Goal: Information Seeking & Learning: Learn about a topic

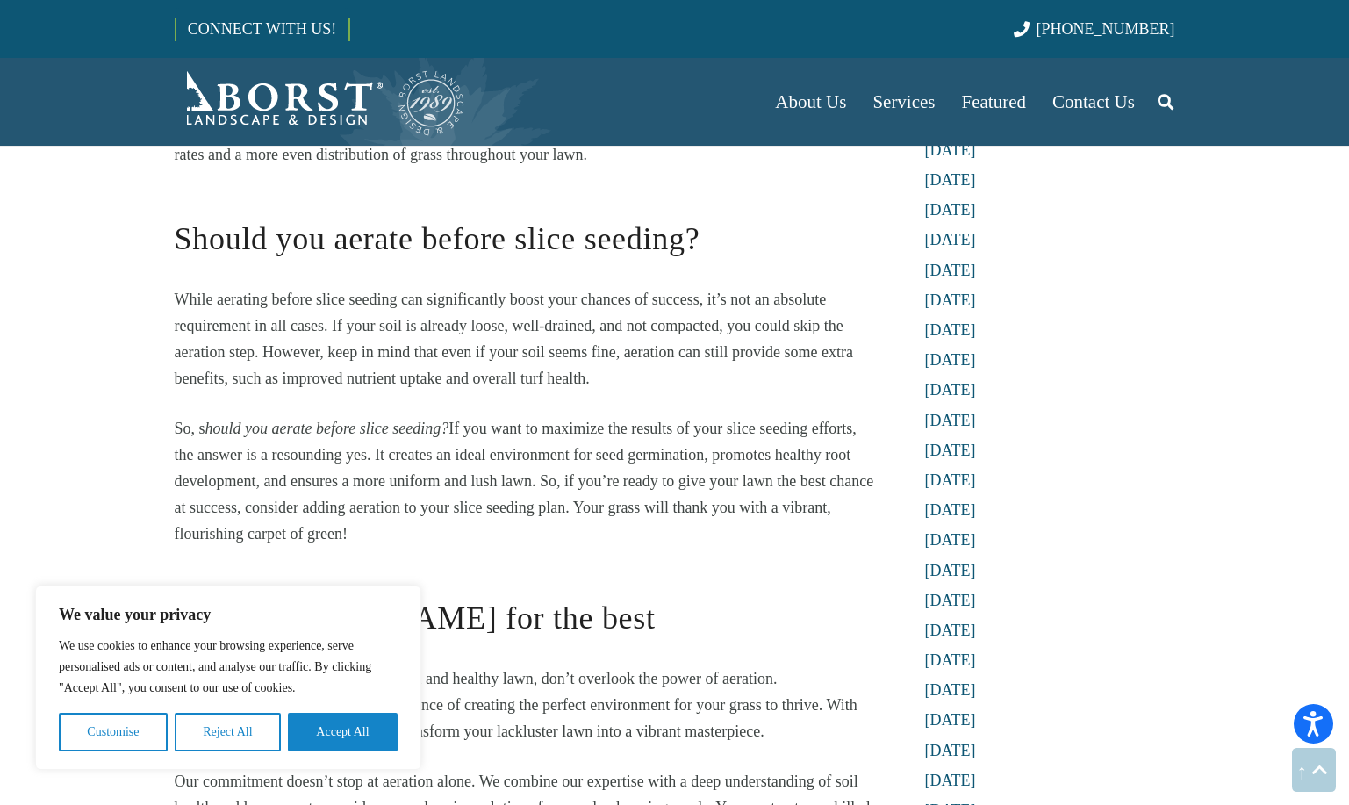
scroll to position [1689, 0]
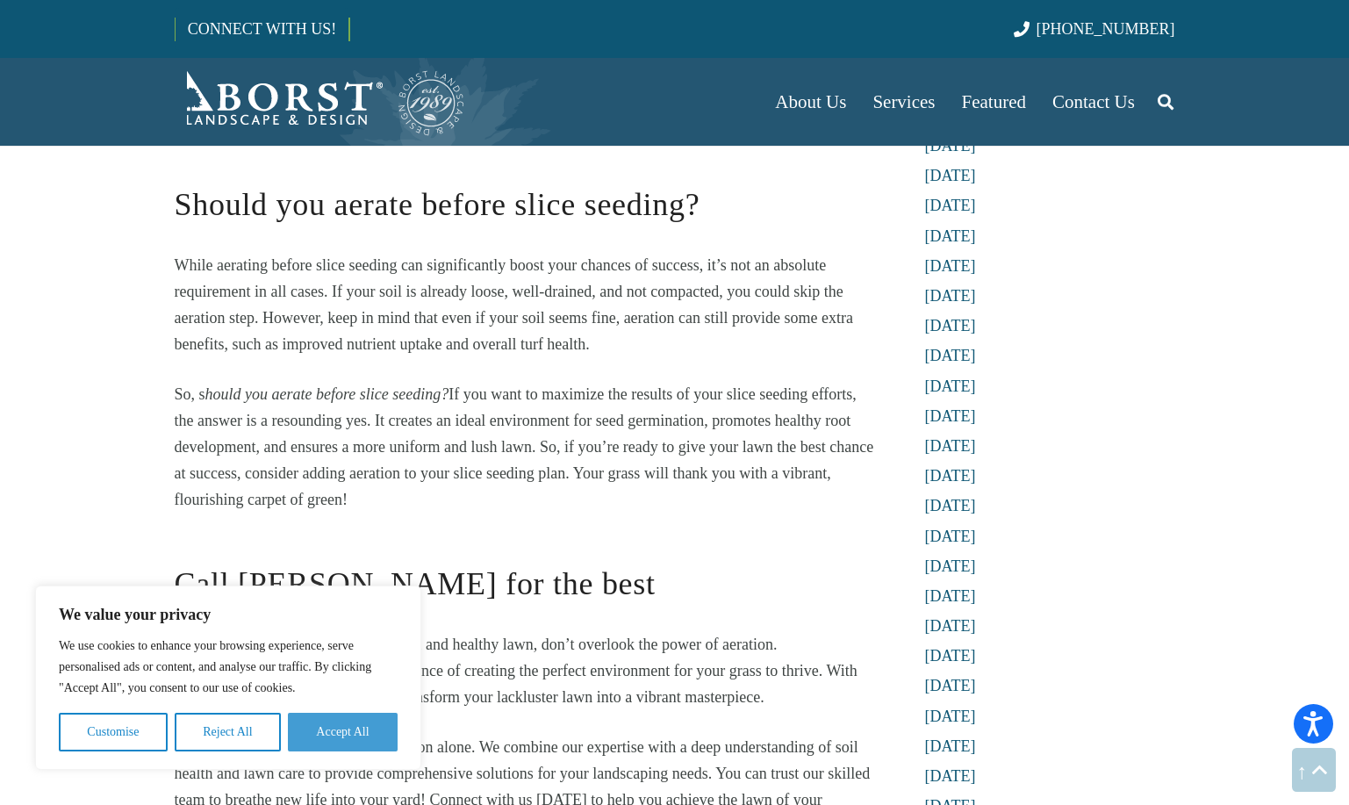
click at [356, 729] on button "Accept All" at bounding box center [343, 732] width 110 height 39
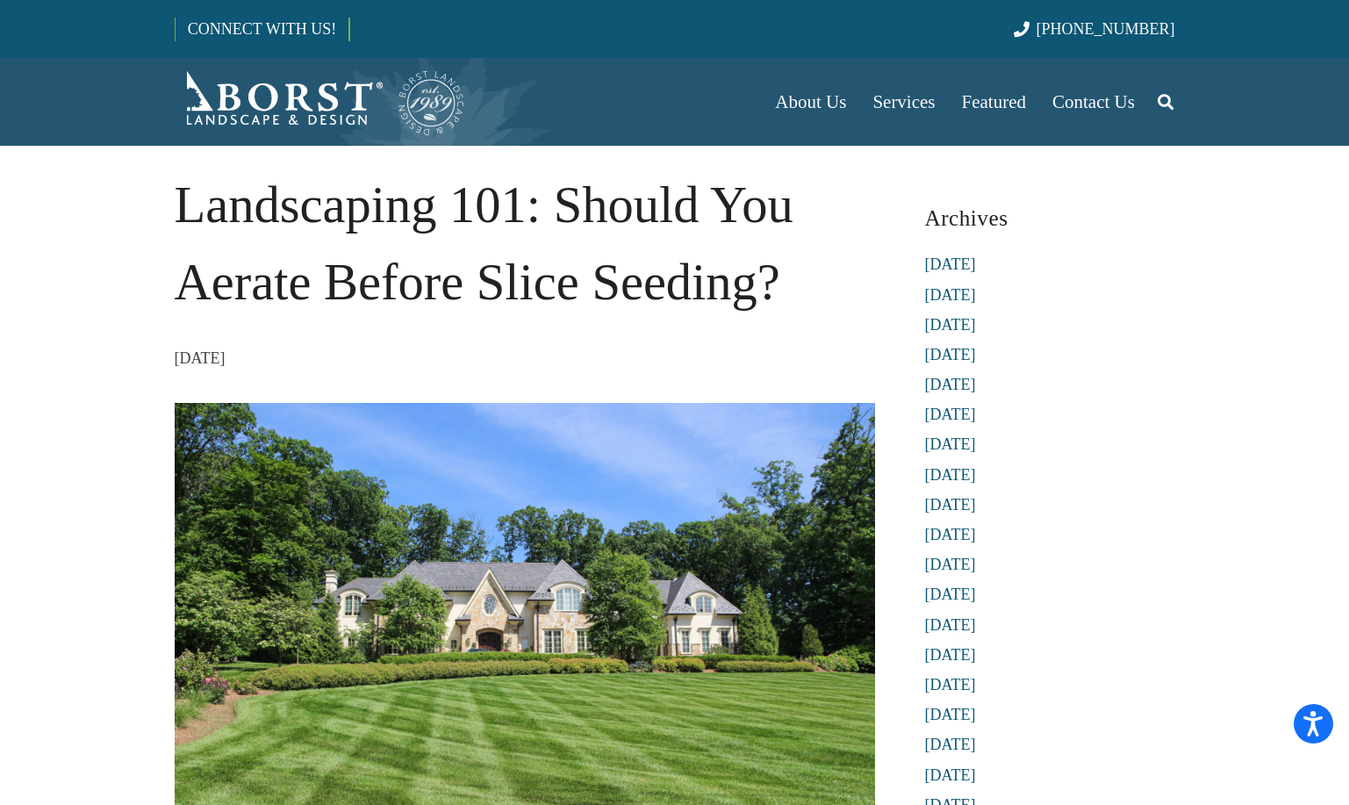
scroll to position [0, 0]
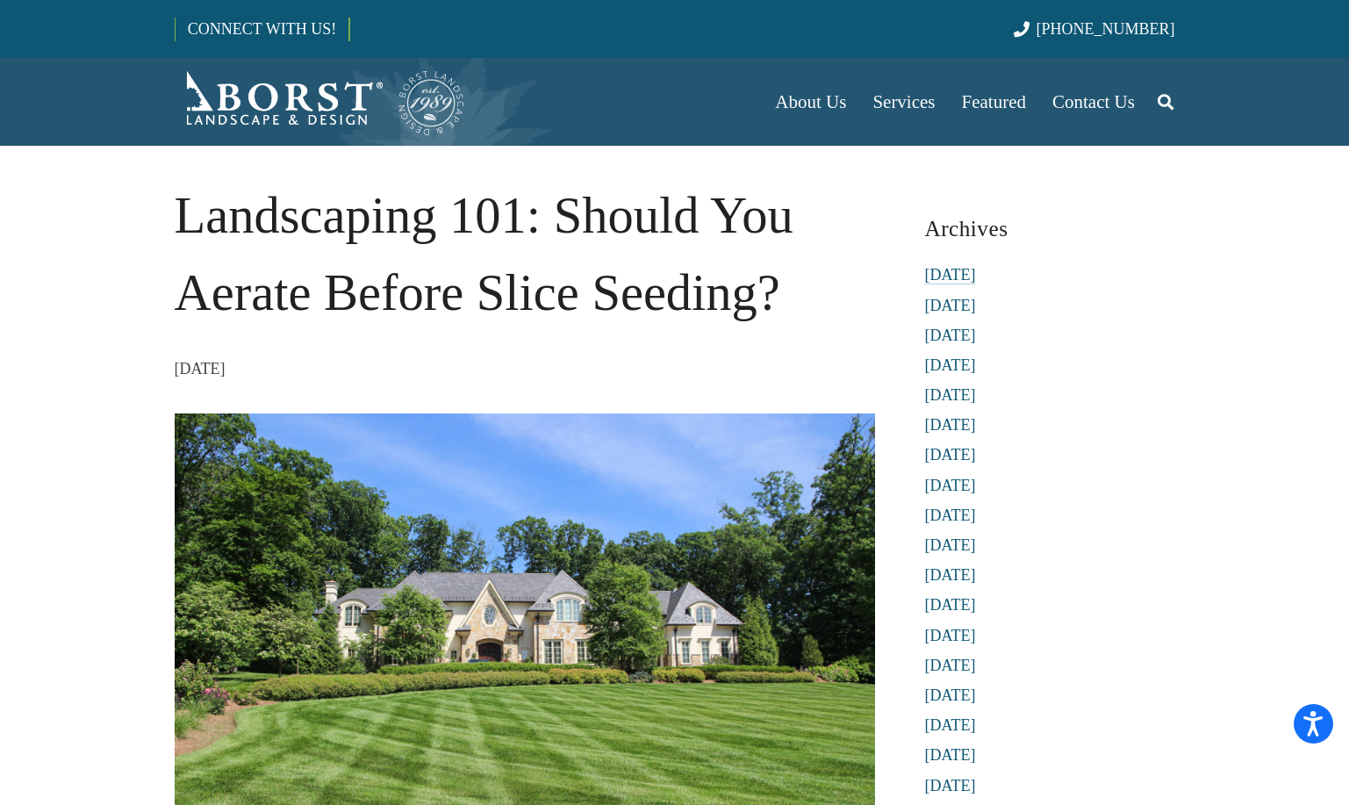
click at [953, 278] on link "[DATE]" at bounding box center [950, 275] width 51 height 18
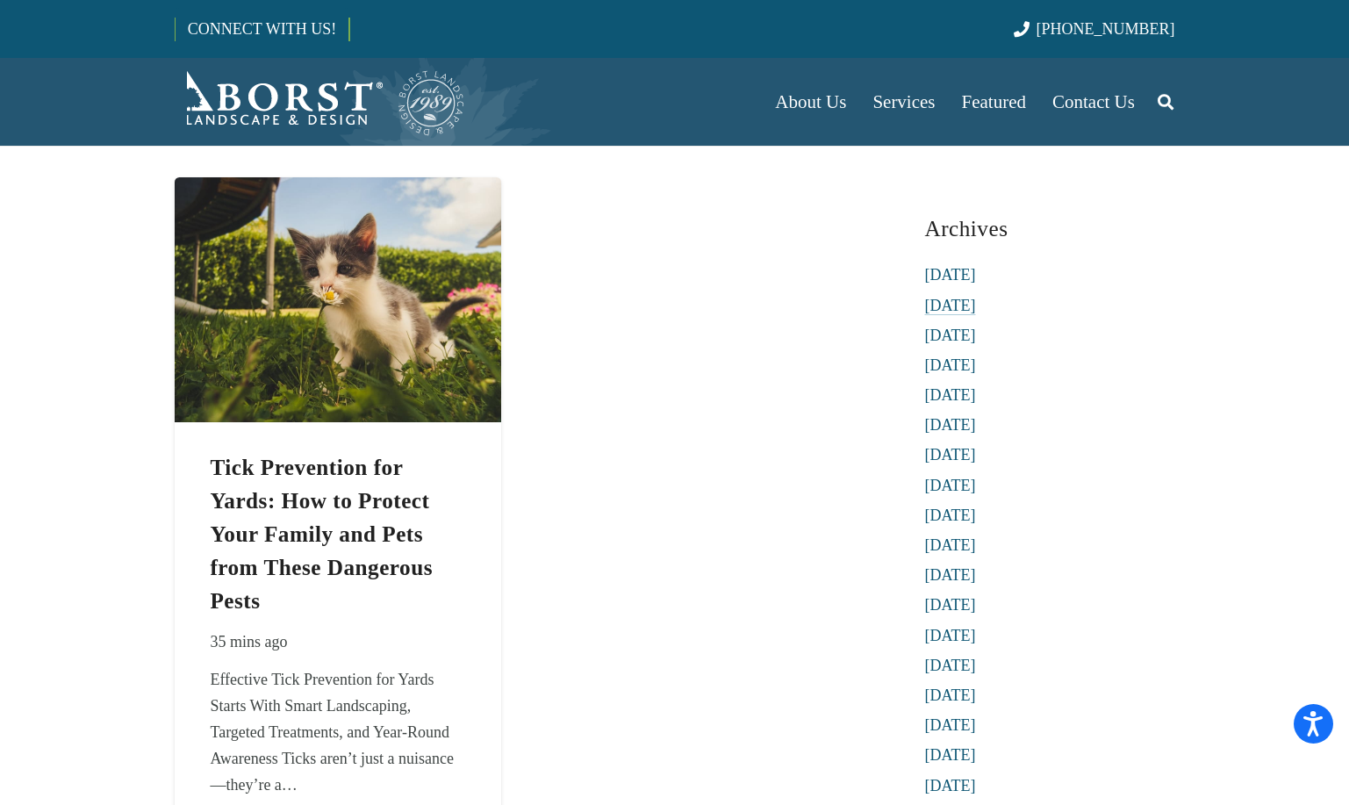
click at [946, 306] on link "[DATE]" at bounding box center [950, 306] width 51 height 18
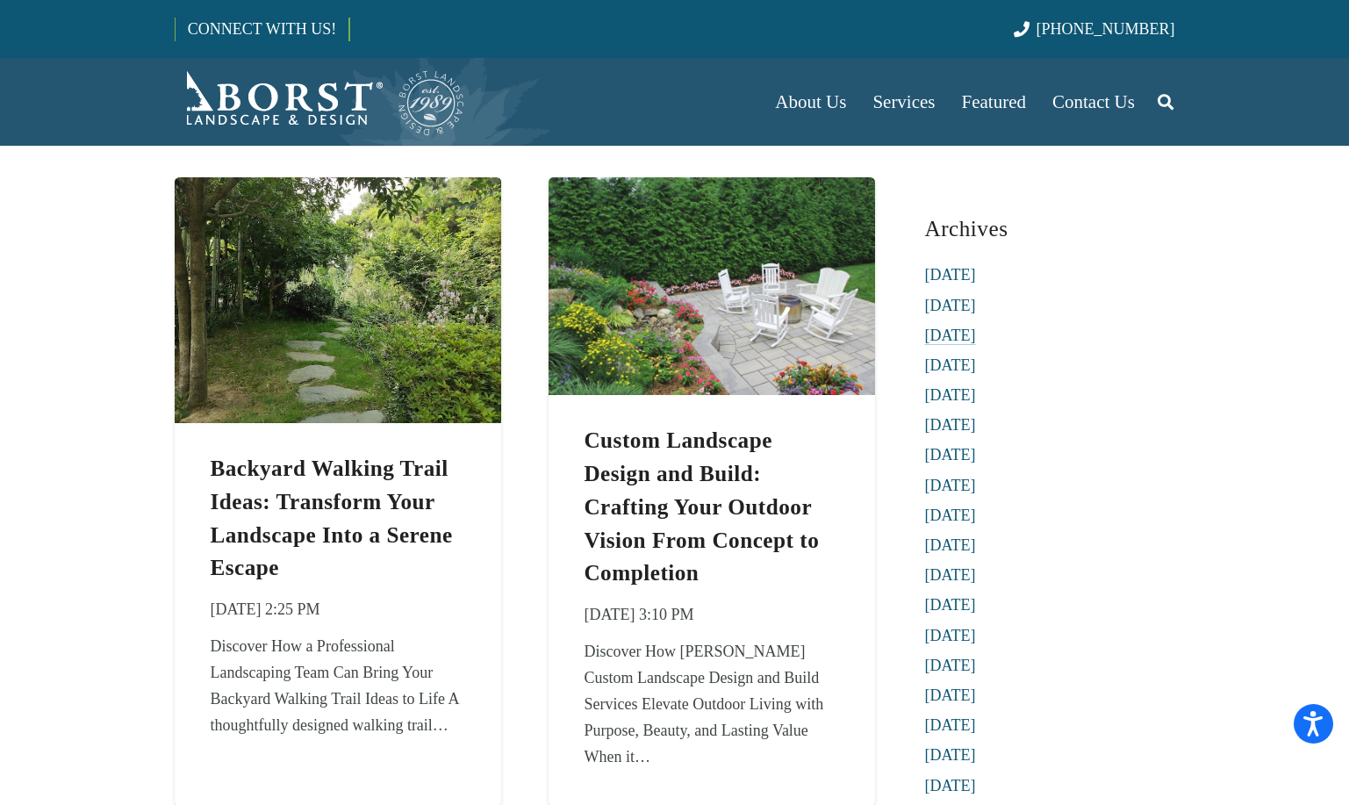
click at [943, 340] on link "[DATE]" at bounding box center [950, 335] width 51 height 18
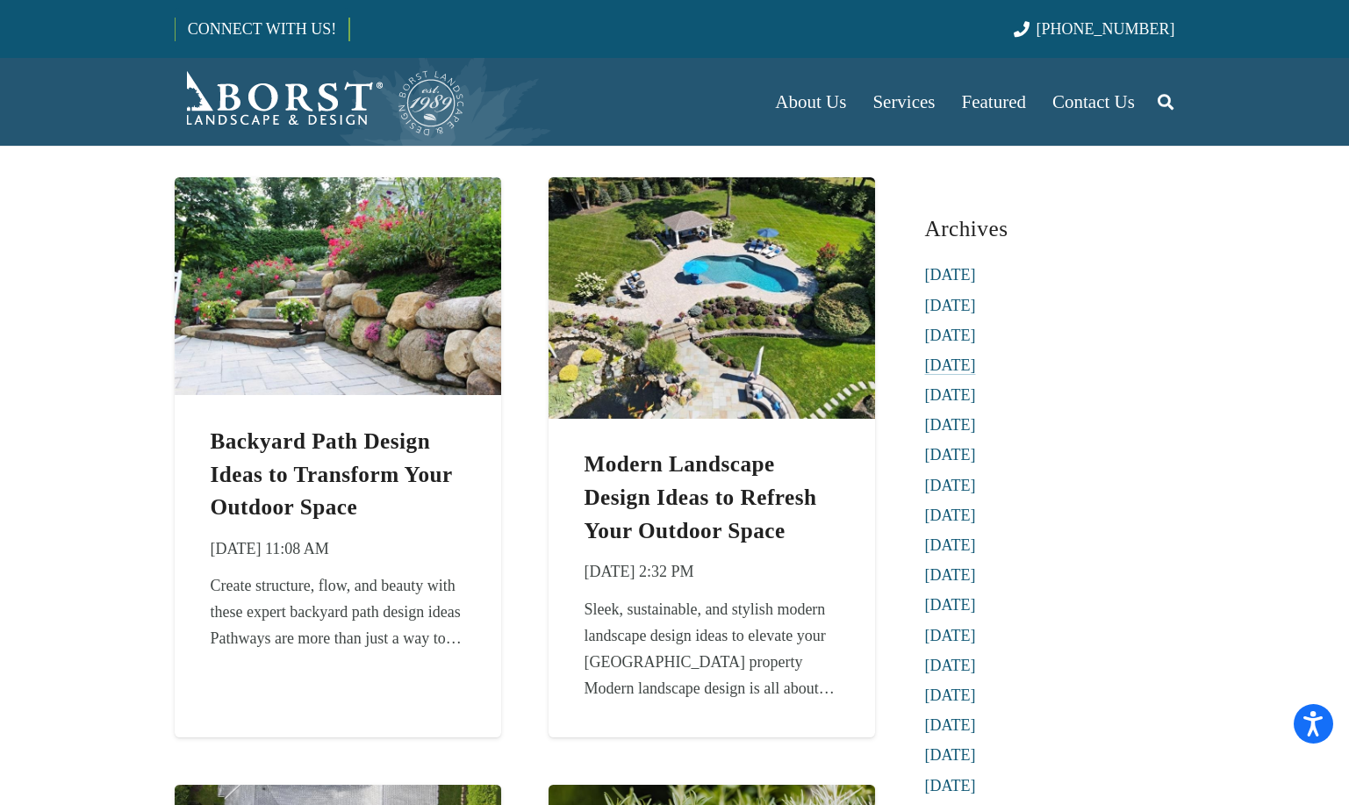
click at [942, 371] on link "[DATE]" at bounding box center [950, 365] width 51 height 18
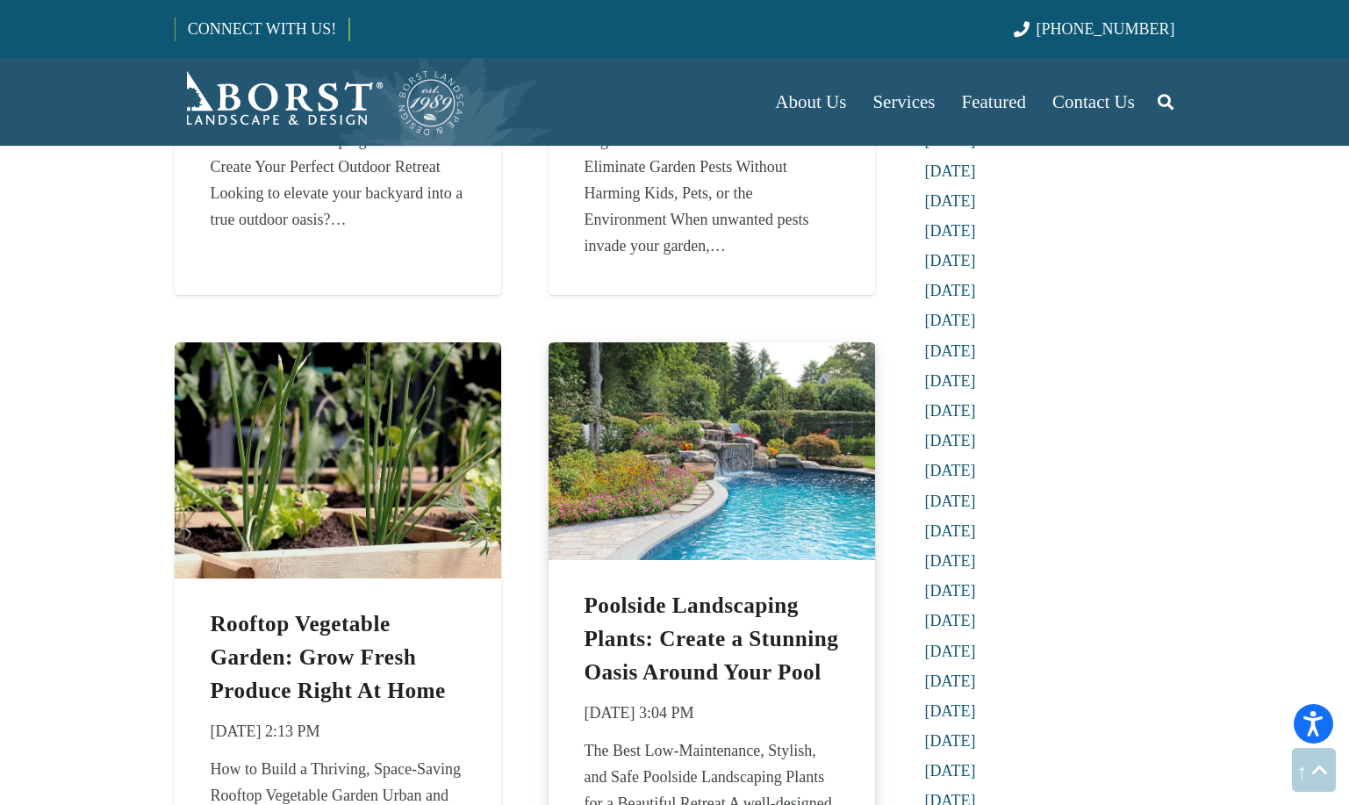
scroll to position [1170, 0]
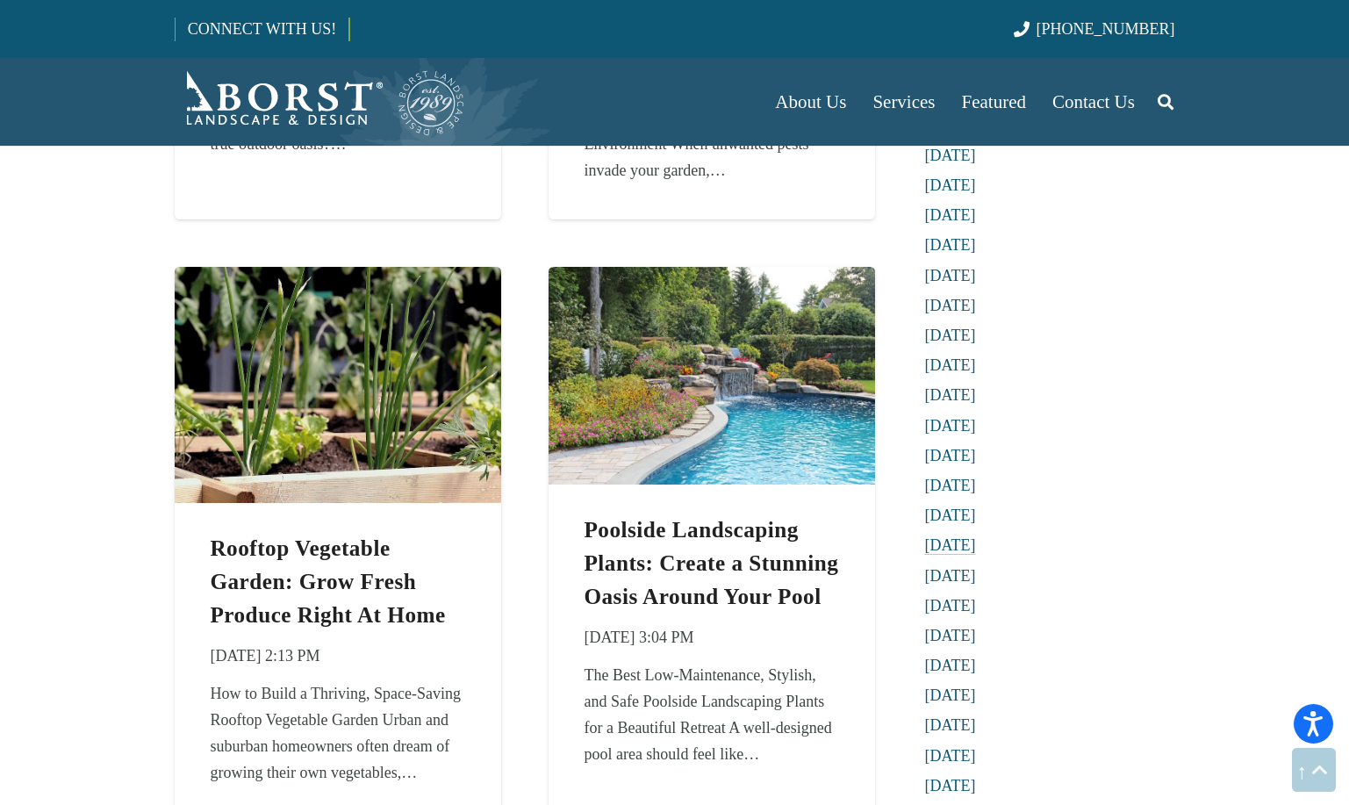
click at [948, 543] on link "[DATE]" at bounding box center [950, 545] width 51 height 18
